Goal: Find specific page/section: Find specific page/section

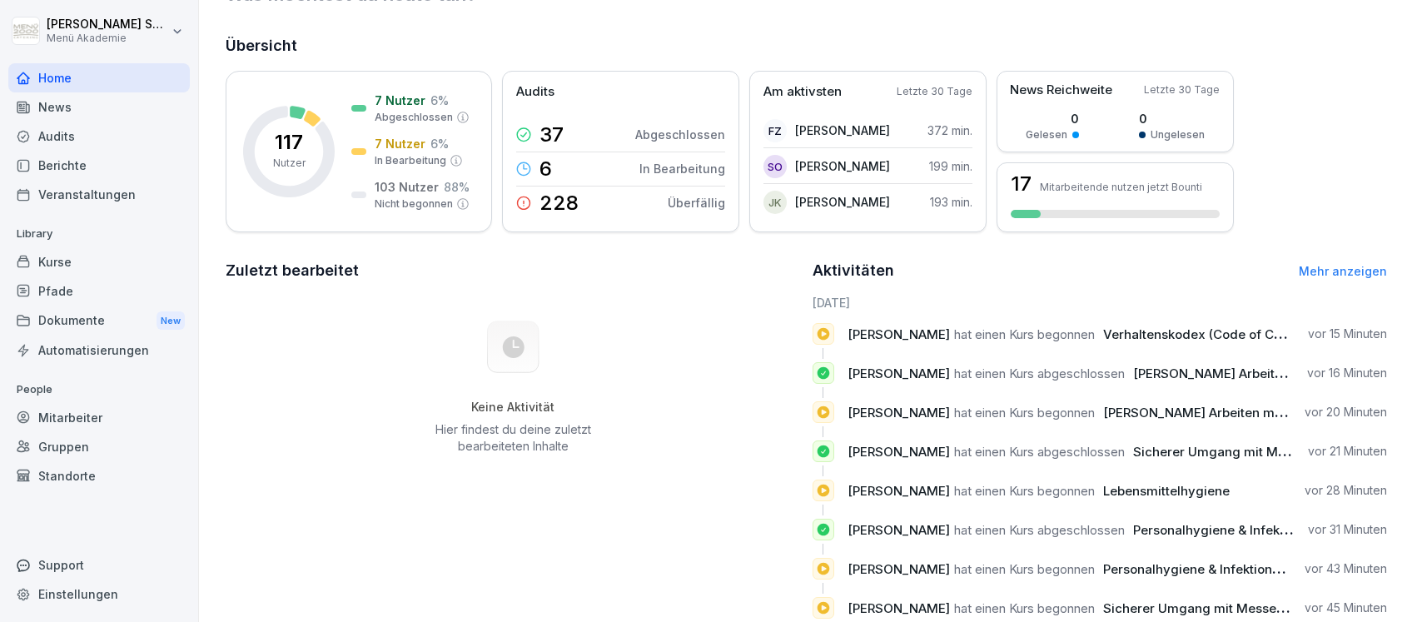
scroll to position [133, 0]
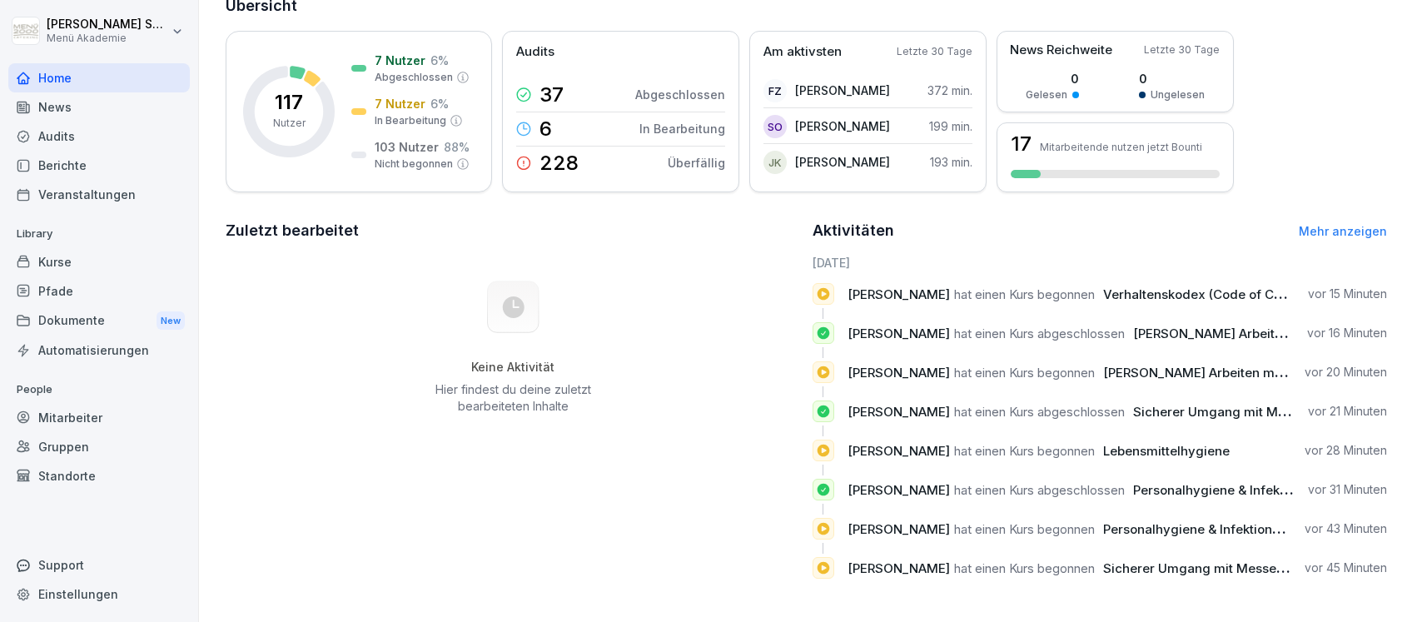
click at [1351, 224] on link "Mehr anzeigen" at bounding box center [1343, 231] width 88 height 14
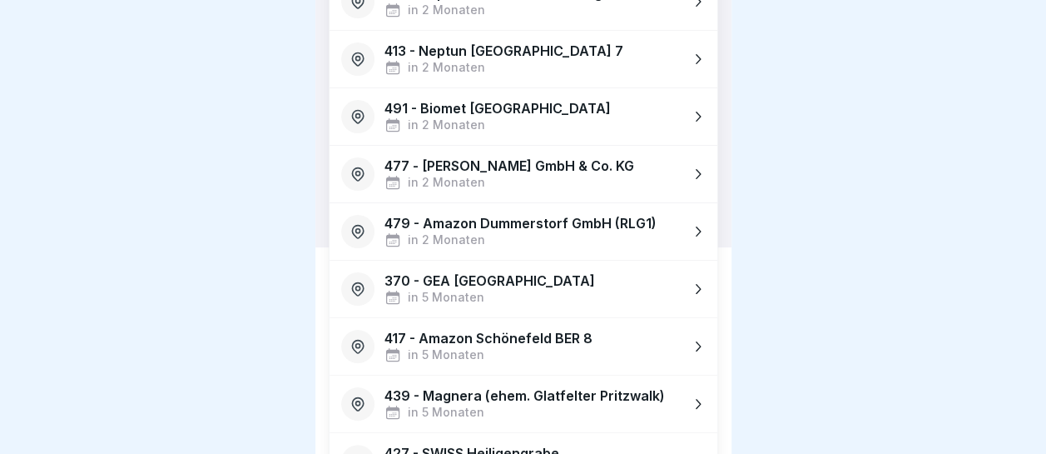
scroll to position [9, 0]
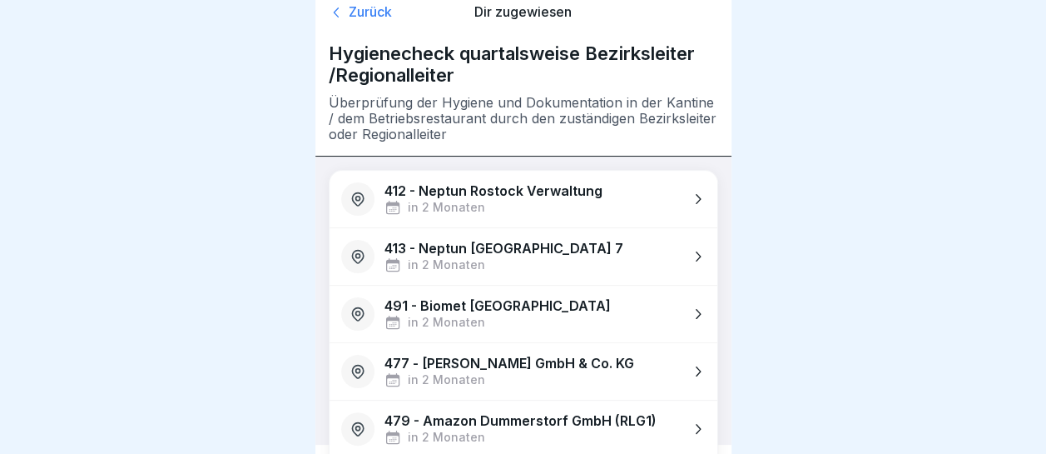
click at [359, 12] on div "Zurück" at bounding box center [391, 12] width 124 height 17
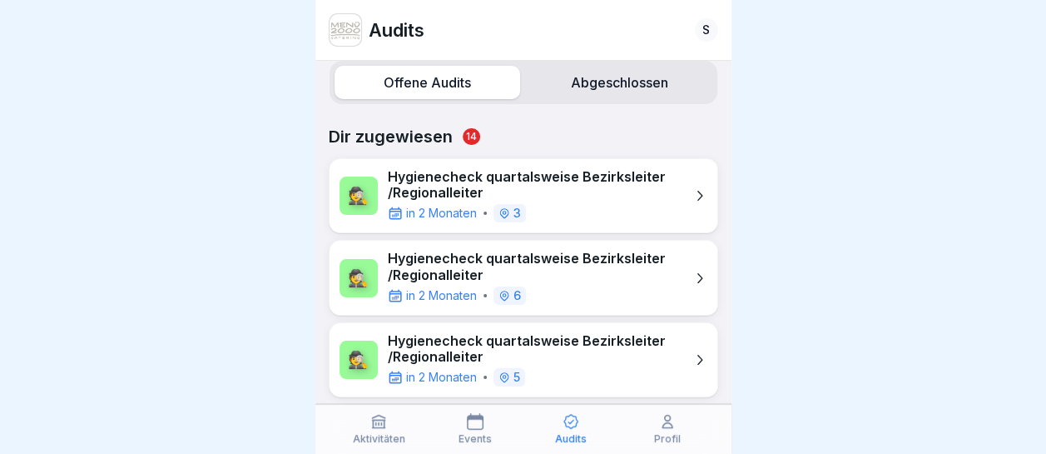
scroll to position [22, 0]
